Goal: Navigation & Orientation: Understand site structure

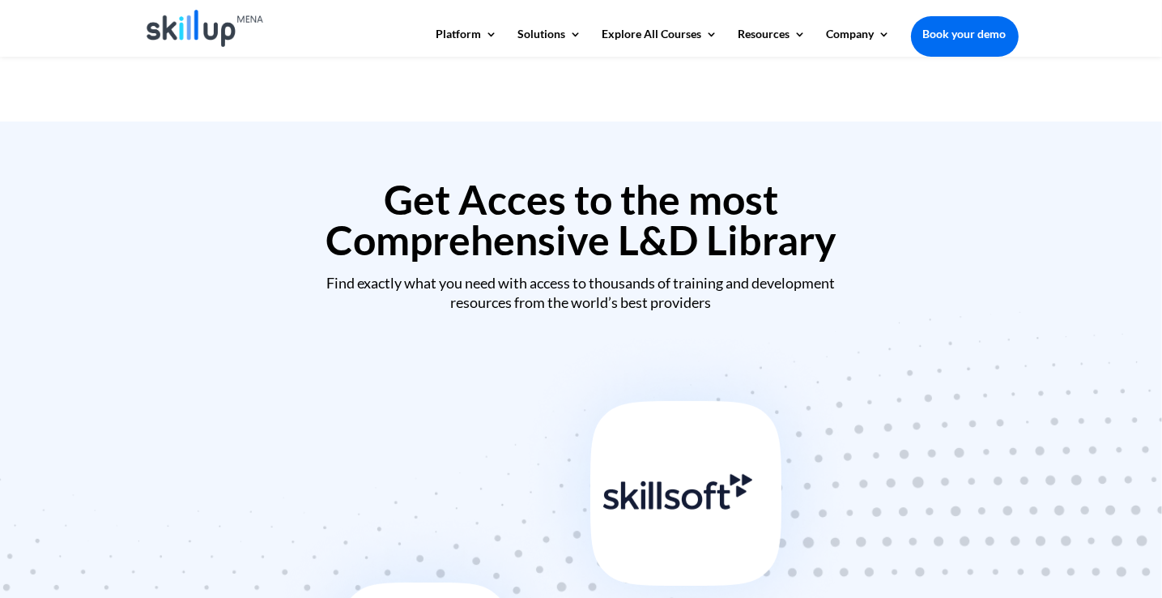
scroll to position [405, 0]
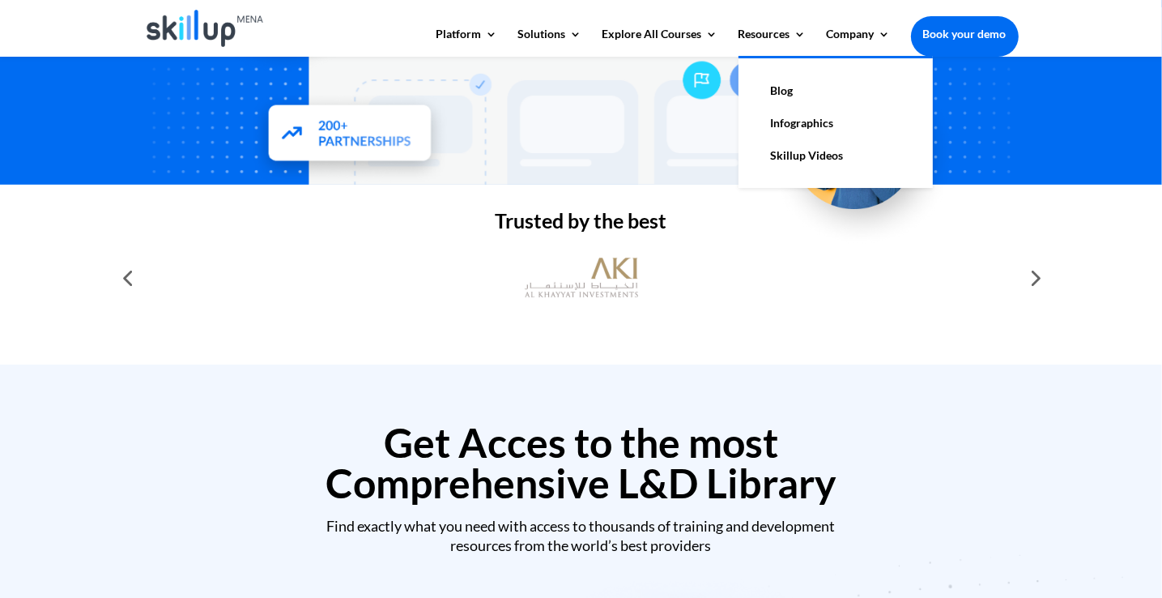
click at [814, 121] on link "Infographics" at bounding box center [836, 123] width 162 height 32
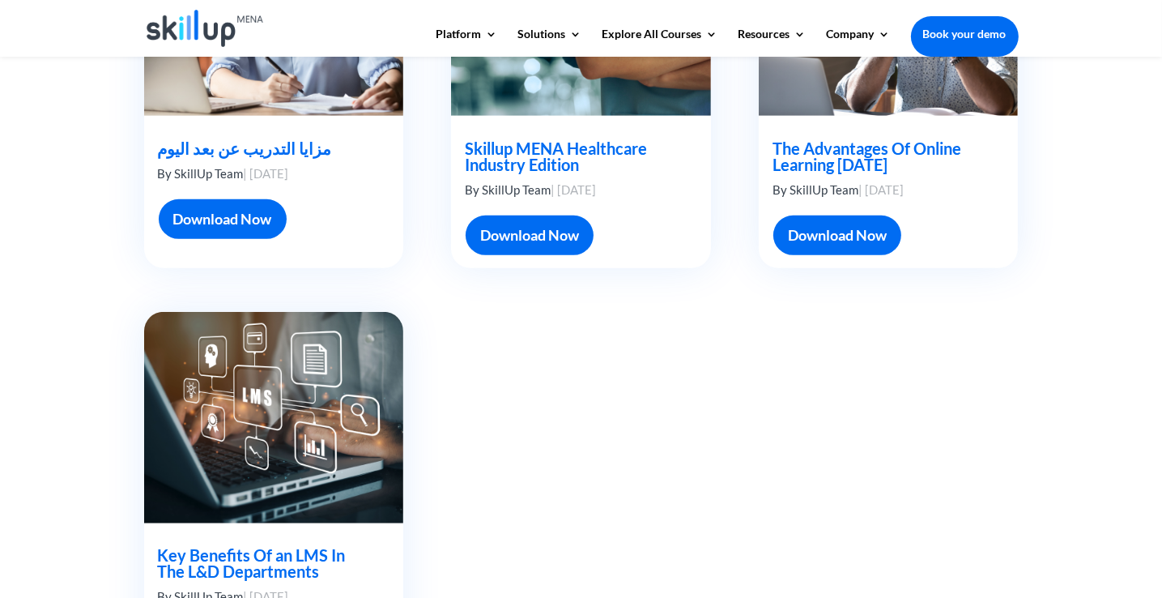
scroll to position [1296, 0]
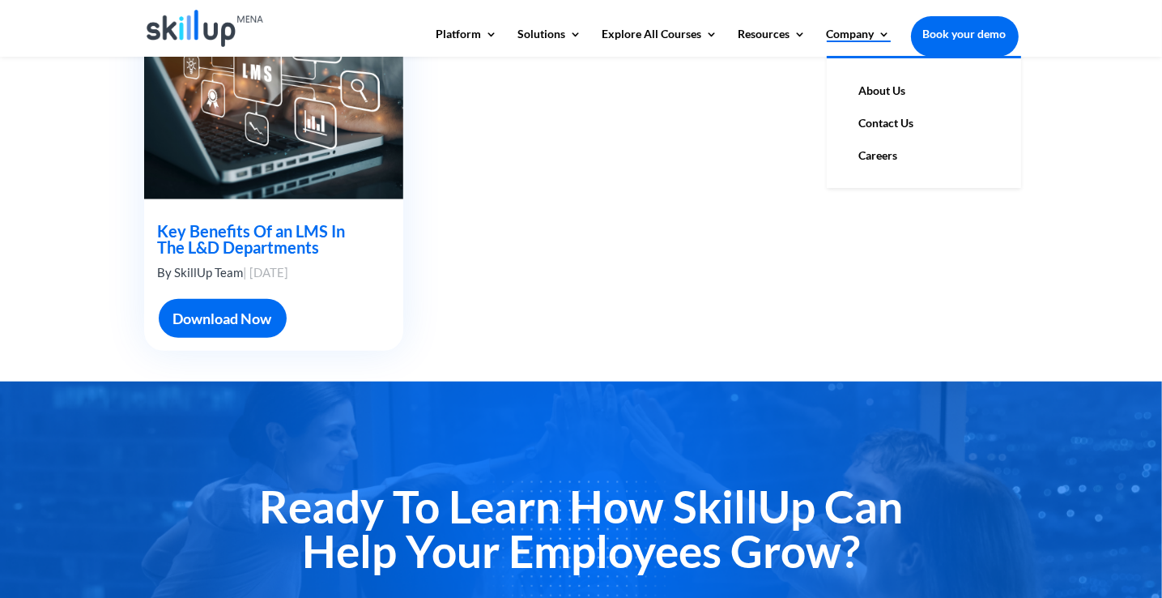
click at [842, 50] on link "Company" at bounding box center [859, 42] width 64 height 28
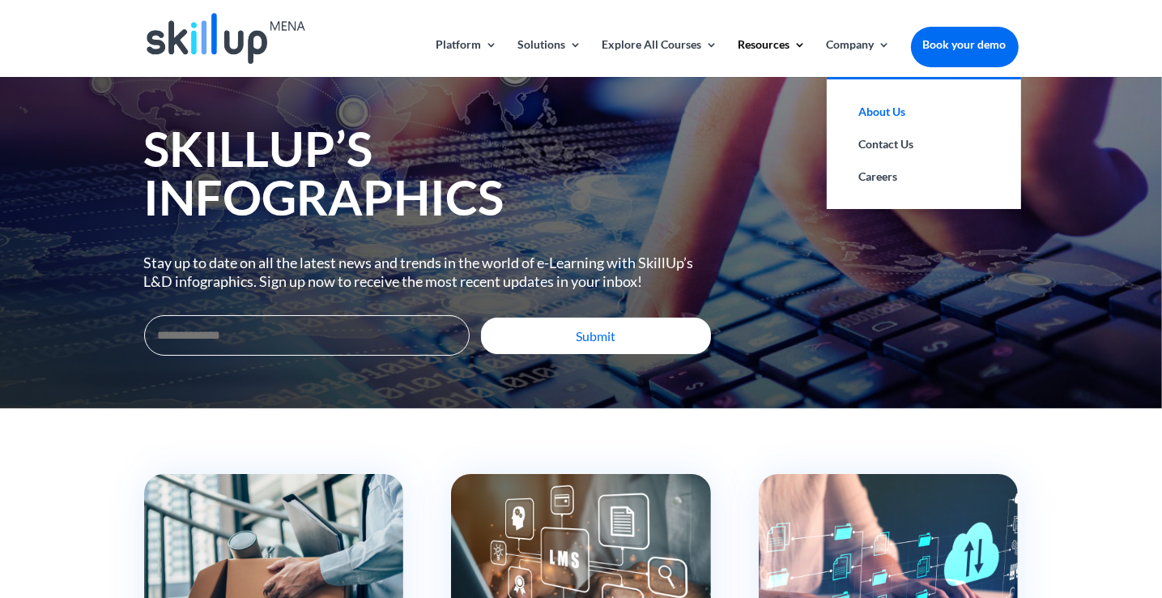
click at [870, 109] on link "About Us" at bounding box center [924, 112] width 162 height 32
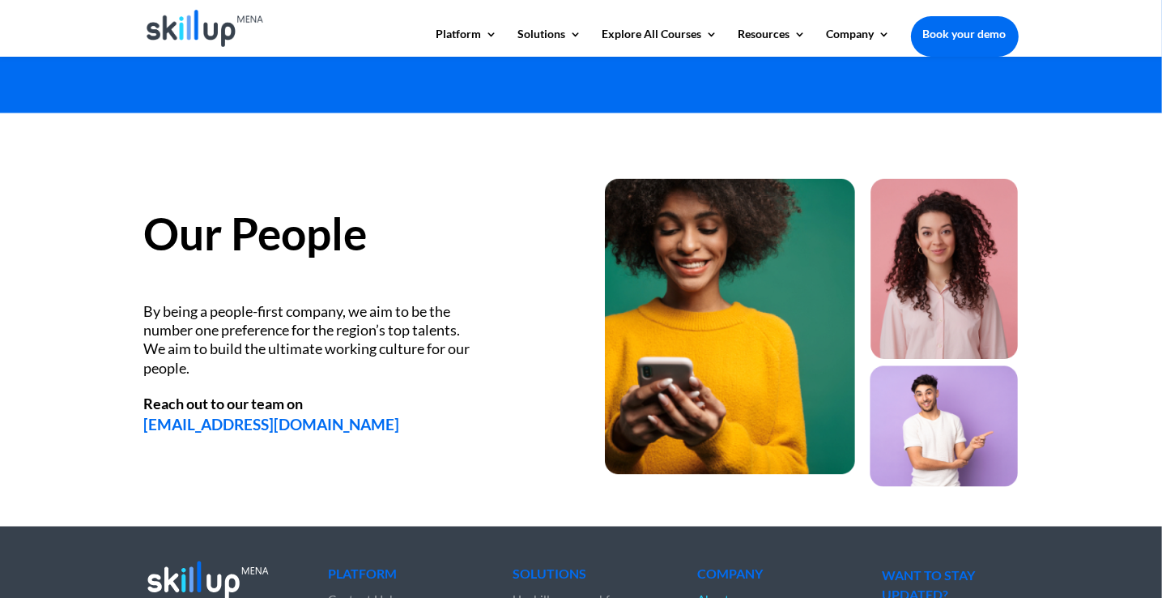
scroll to position [2187, 0]
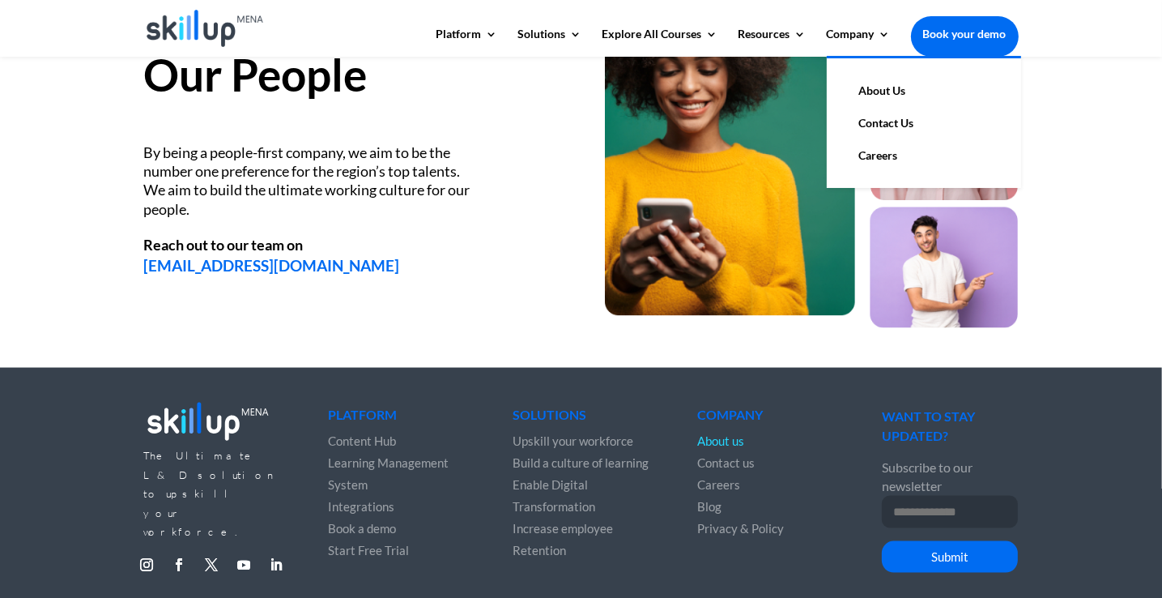
click at [880, 148] on link "Careers" at bounding box center [924, 155] width 162 height 32
